Goal: Find specific page/section

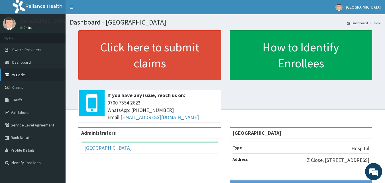
click at [23, 72] on link "PA Code" at bounding box center [33, 74] width 66 height 13
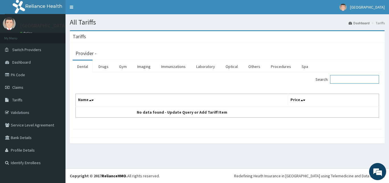
click at [342, 79] on input "Search:" at bounding box center [354, 79] width 49 height 9
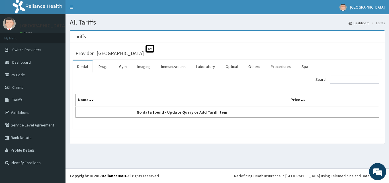
click at [284, 66] on link "Procedures" at bounding box center [280, 66] width 29 height 12
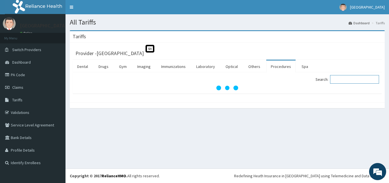
click at [340, 79] on input "Search:" at bounding box center [354, 79] width 49 height 9
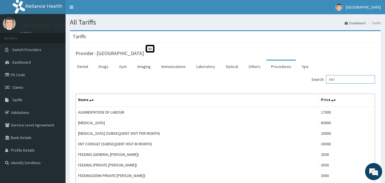
type input "ENT"
